Goal: Navigation & Orientation: Find specific page/section

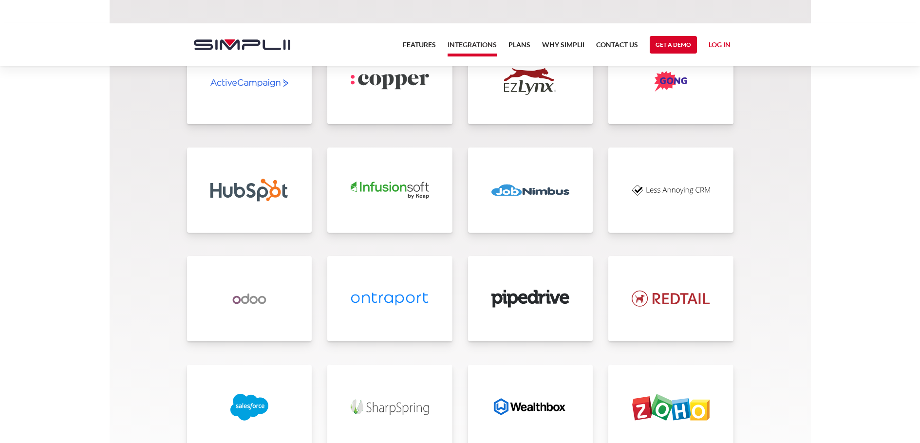
scroll to position [2091, 0]
click at [247, 198] on img at bounding box center [249, 191] width 78 height 27
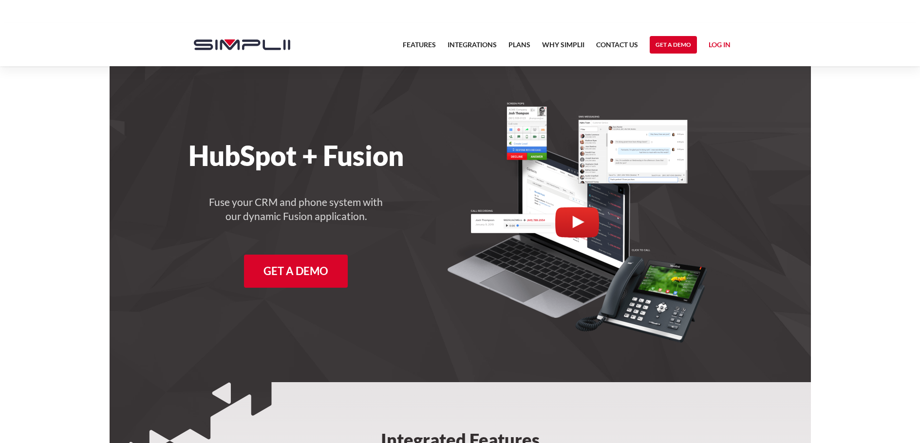
click at [714, 42] on link "Log in" at bounding box center [720, 46] width 22 height 15
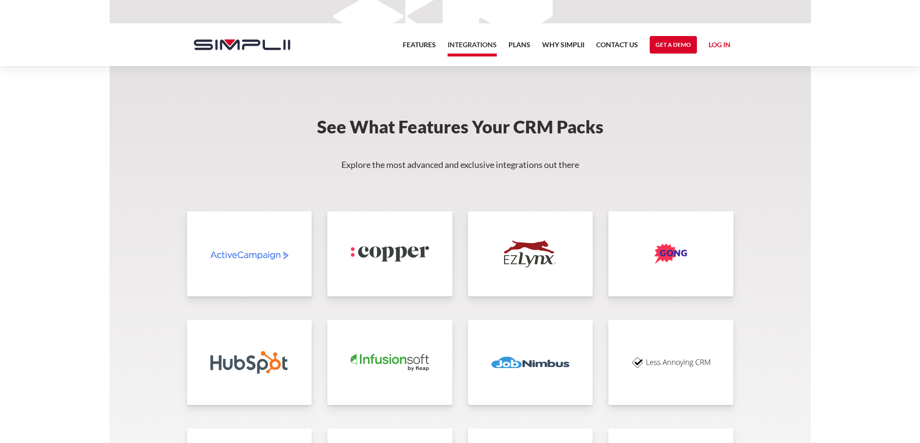
scroll to position [1927, 0]
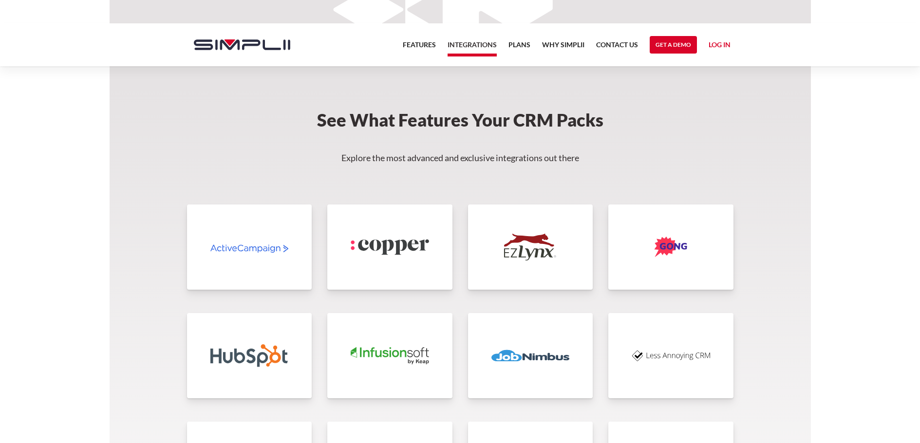
click at [276, 349] on img at bounding box center [249, 355] width 78 height 27
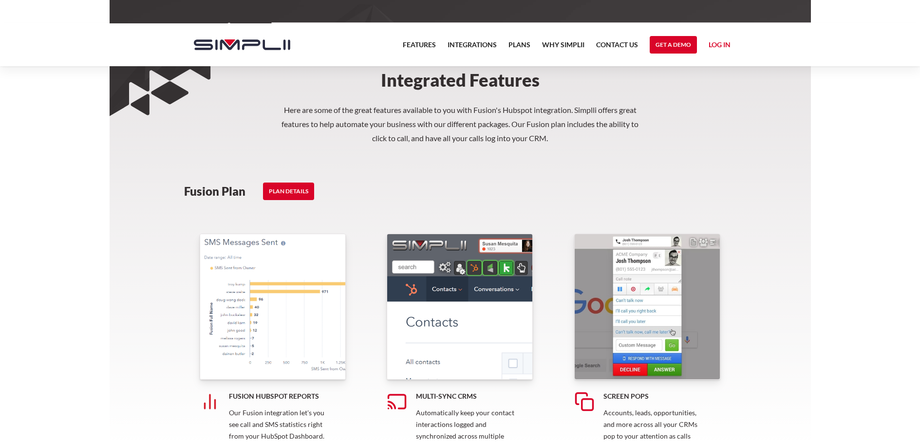
scroll to position [363, 0]
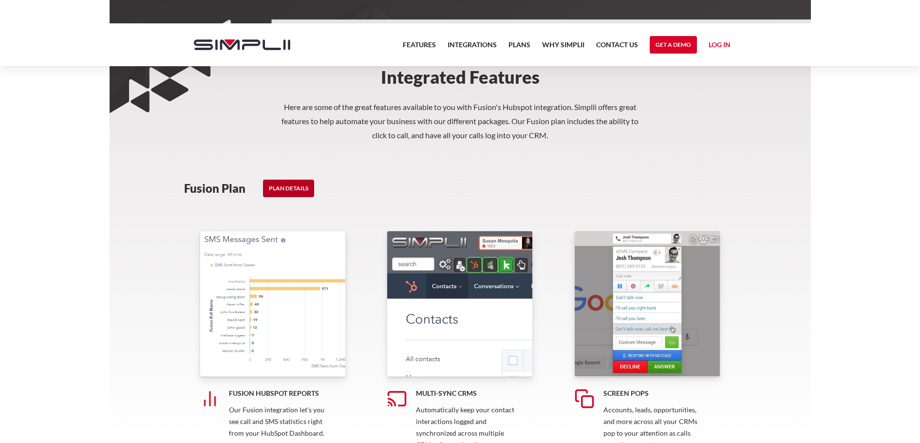
click at [284, 190] on link "PLAN DETAILS" at bounding box center [288, 189] width 51 height 18
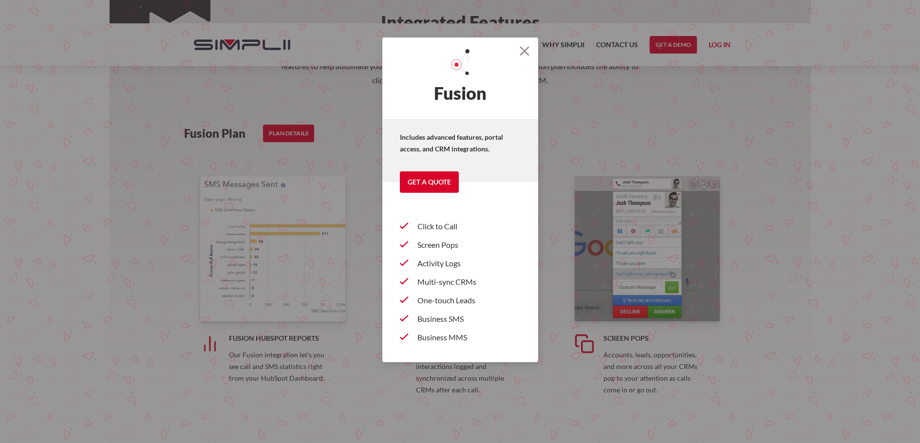
scroll to position [417, 0]
click at [526, 55] on img at bounding box center [525, 51] width 10 height 10
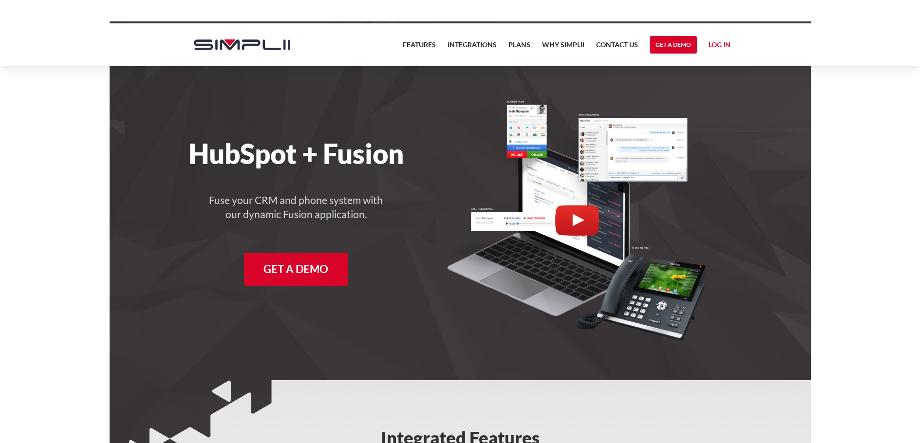
scroll to position [0, 0]
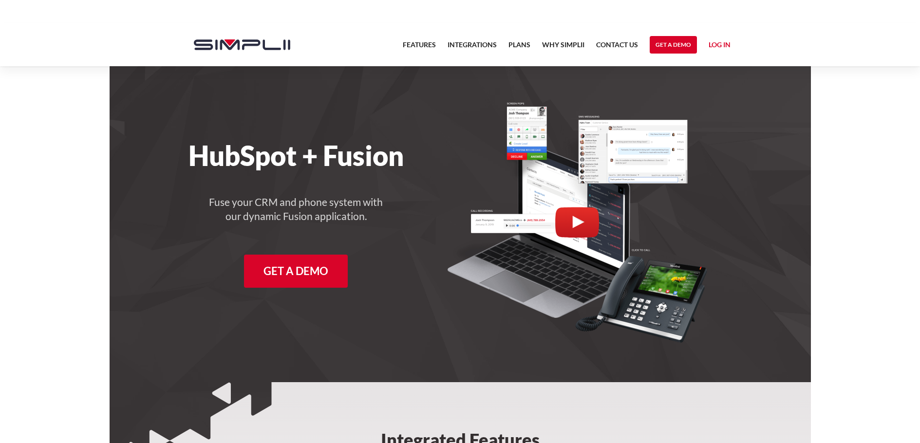
click at [721, 42] on link "Log in" at bounding box center [720, 46] width 22 height 15
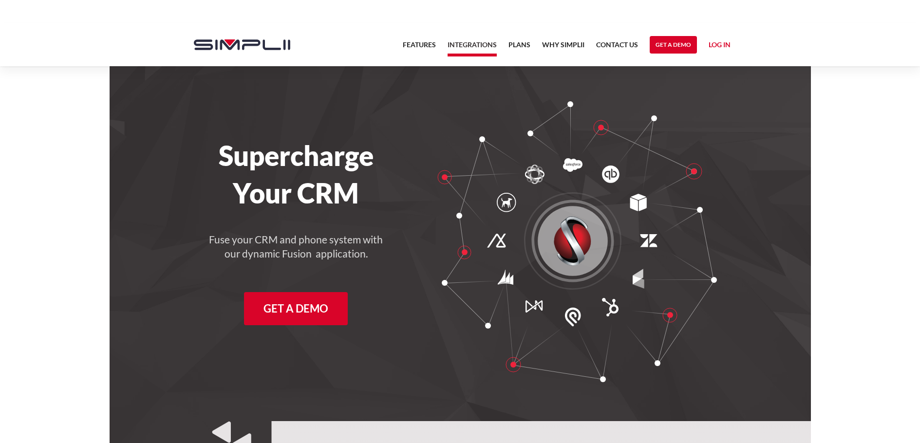
click at [513, 36] on nav "Features Integrations PRoducts Plans Why Simplii Contact US Master Agreement Ge…" at bounding box center [567, 44] width 340 height 43
click at [515, 42] on link "Plans" at bounding box center [520, 47] width 22 height 17
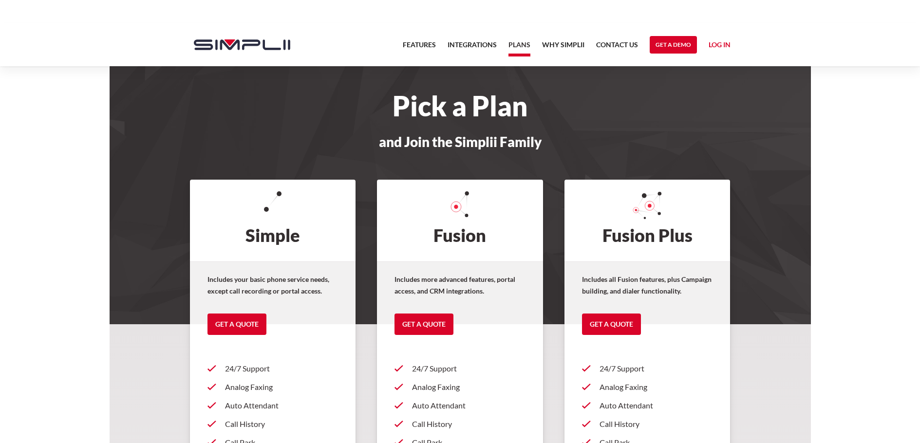
click at [710, 48] on link "Log in" at bounding box center [720, 46] width 22 height 15
click at [701, 87] on link "Payment Portal" at bounding box center [700, 90] width 59 height 16
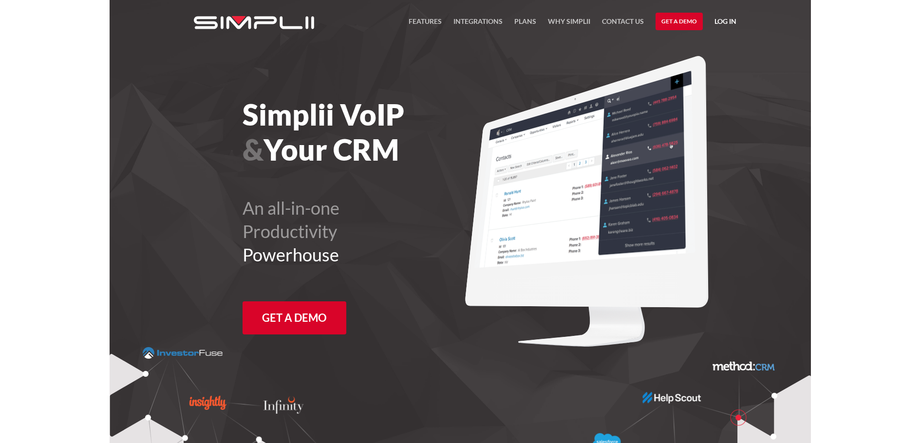
click at [726, 22] on link "Log in" at bounding box center [726, 23] width 22 height 15
click at [708, 50] on link "Manager Portal" at bounding box center [700, 51] width 62 height 16
